Goal: Transaction & Acquisition: Purchase product/service

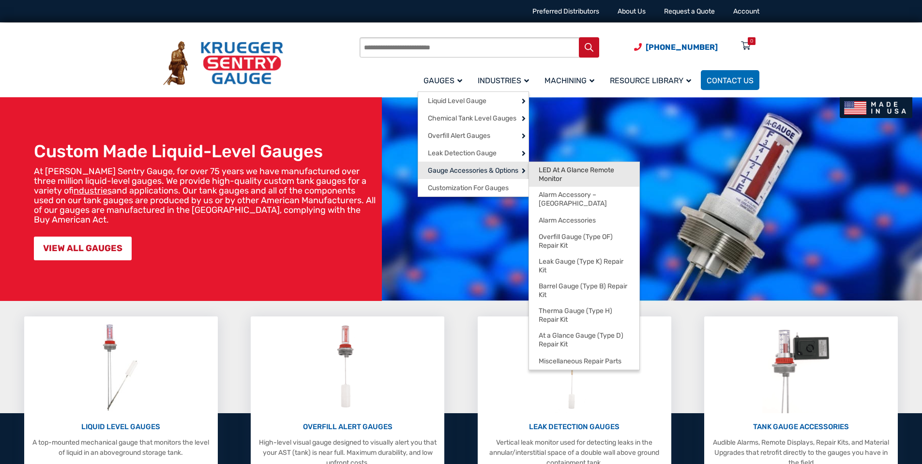
click at [553, 172] on span "LED At A Glance Remote Monitor" at bounding box center [583, 174] width 91 height 17
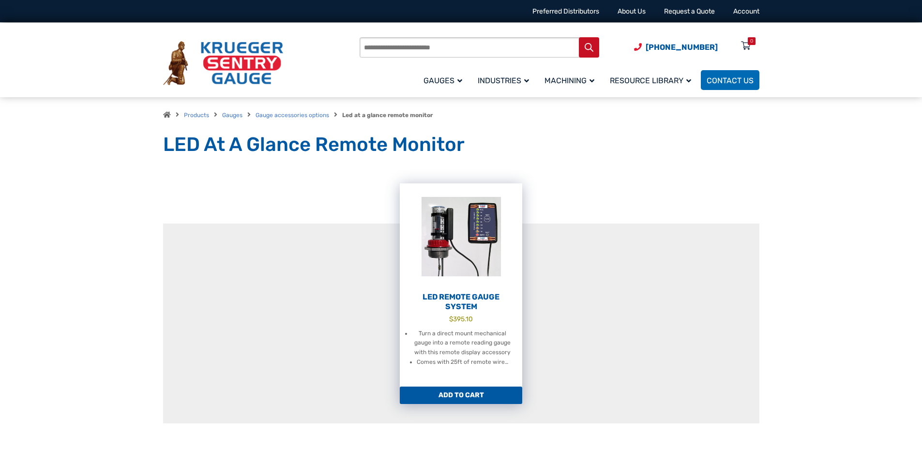
click at [490, 248] on img at bounding box center [461, 236] width 122 height 106
